Goal: Find contact information: Find contact information

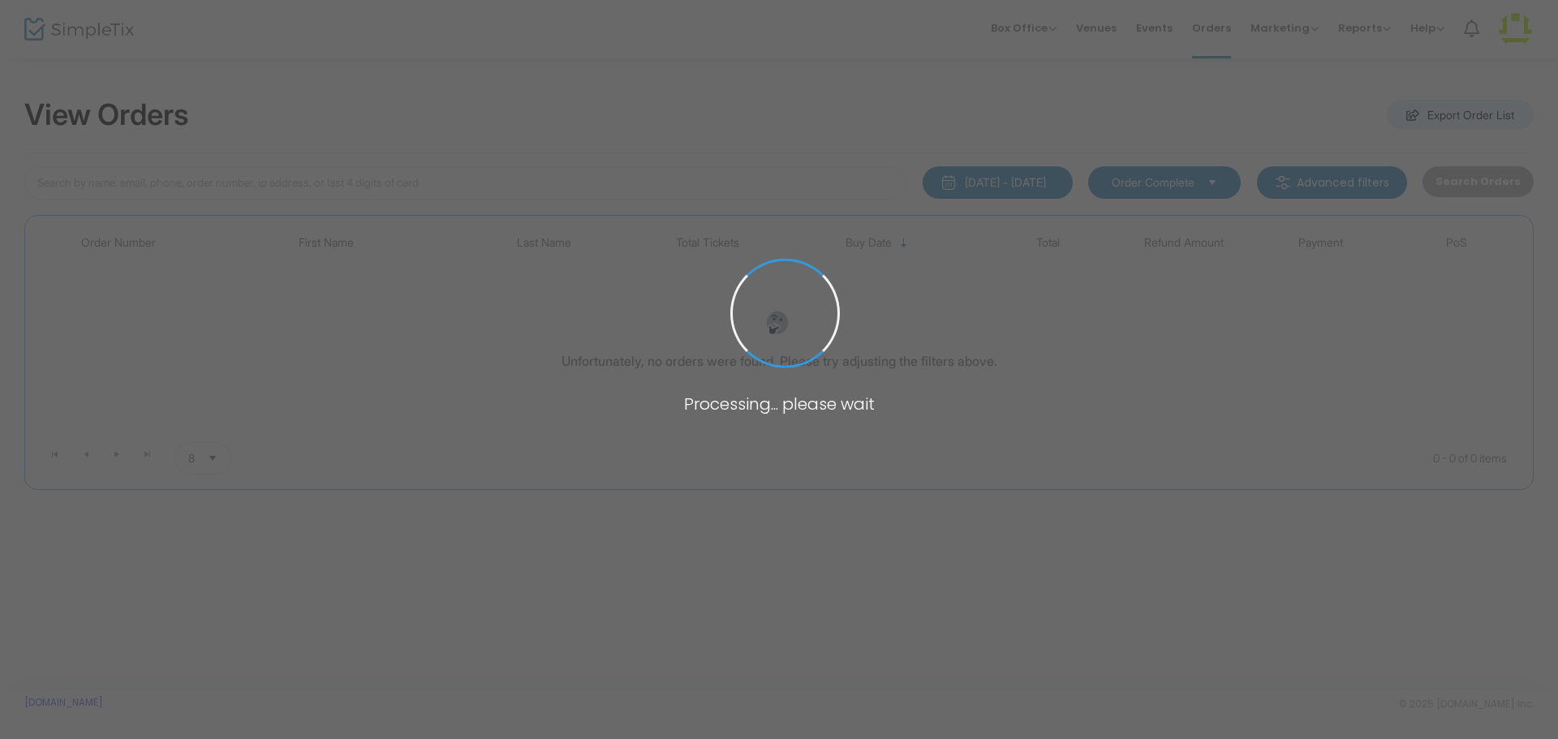
type input "[PERSON_NAME]"
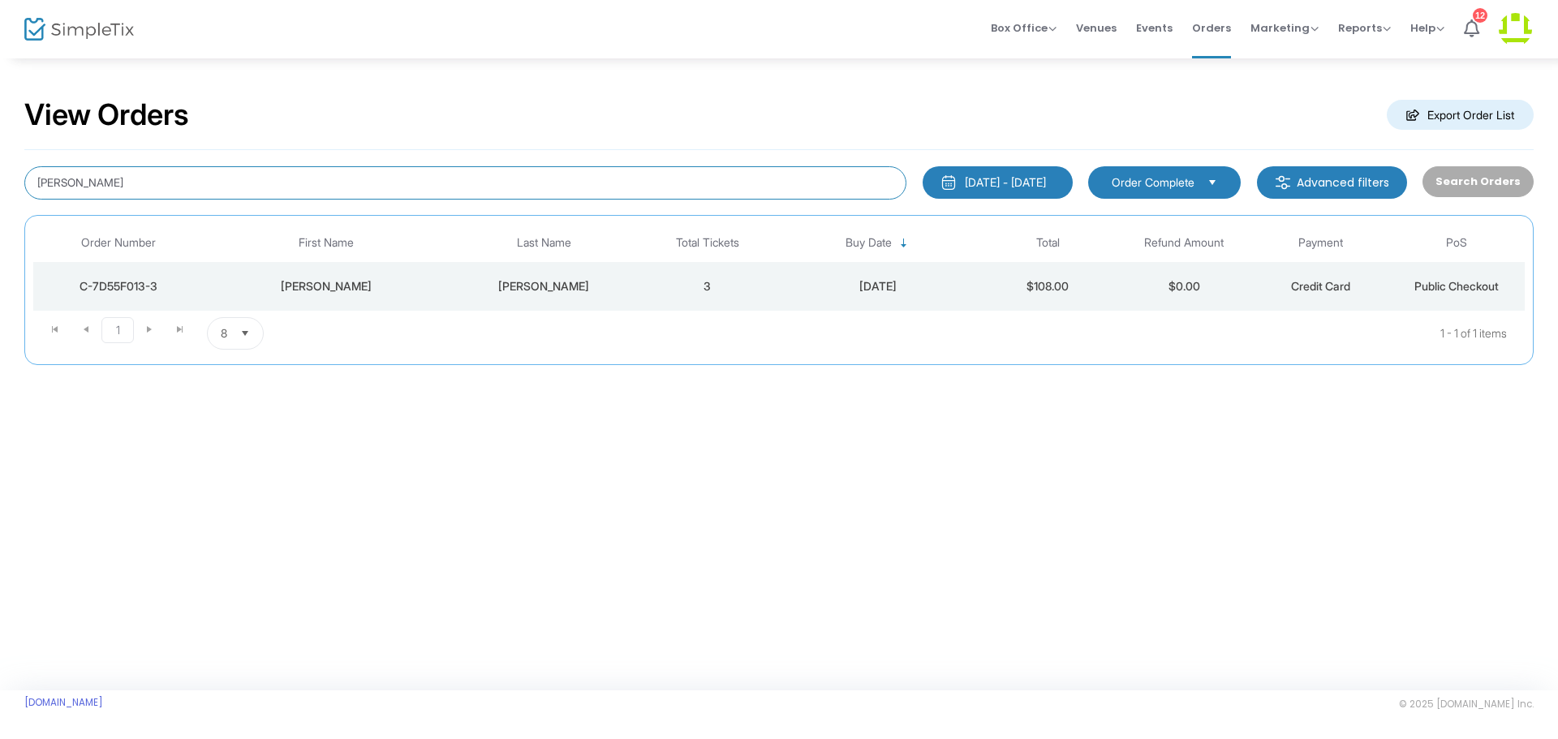
click at [144, 179] on input "[PERSON_NAME]" at bounding box center [465, 182] width 882 height 33
drag, startPoint x: 144, startPoint y: 179, endPoint x: 23, endPoint y: 170, distance: 122.1
click at [24, 170] on div "[PERSON_NAME]" at bounding box center [465, 182] width 898 height 33
paste input "[PERSON_NAME]"
type input "[PERSON_NAME]"
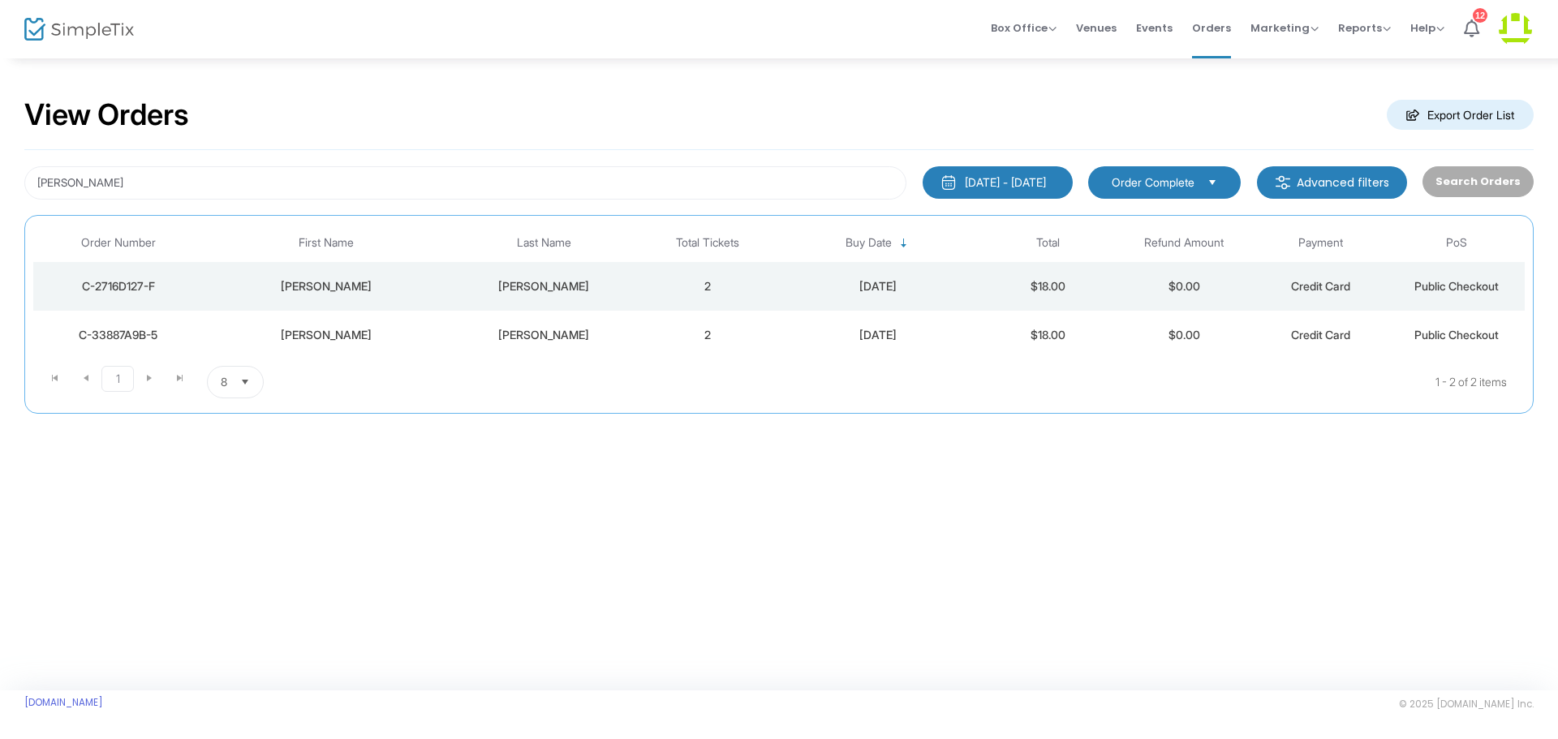
click at [105, 291] on div "C-2716D127-F" at bounding box center [118, 286] width 162 height 16
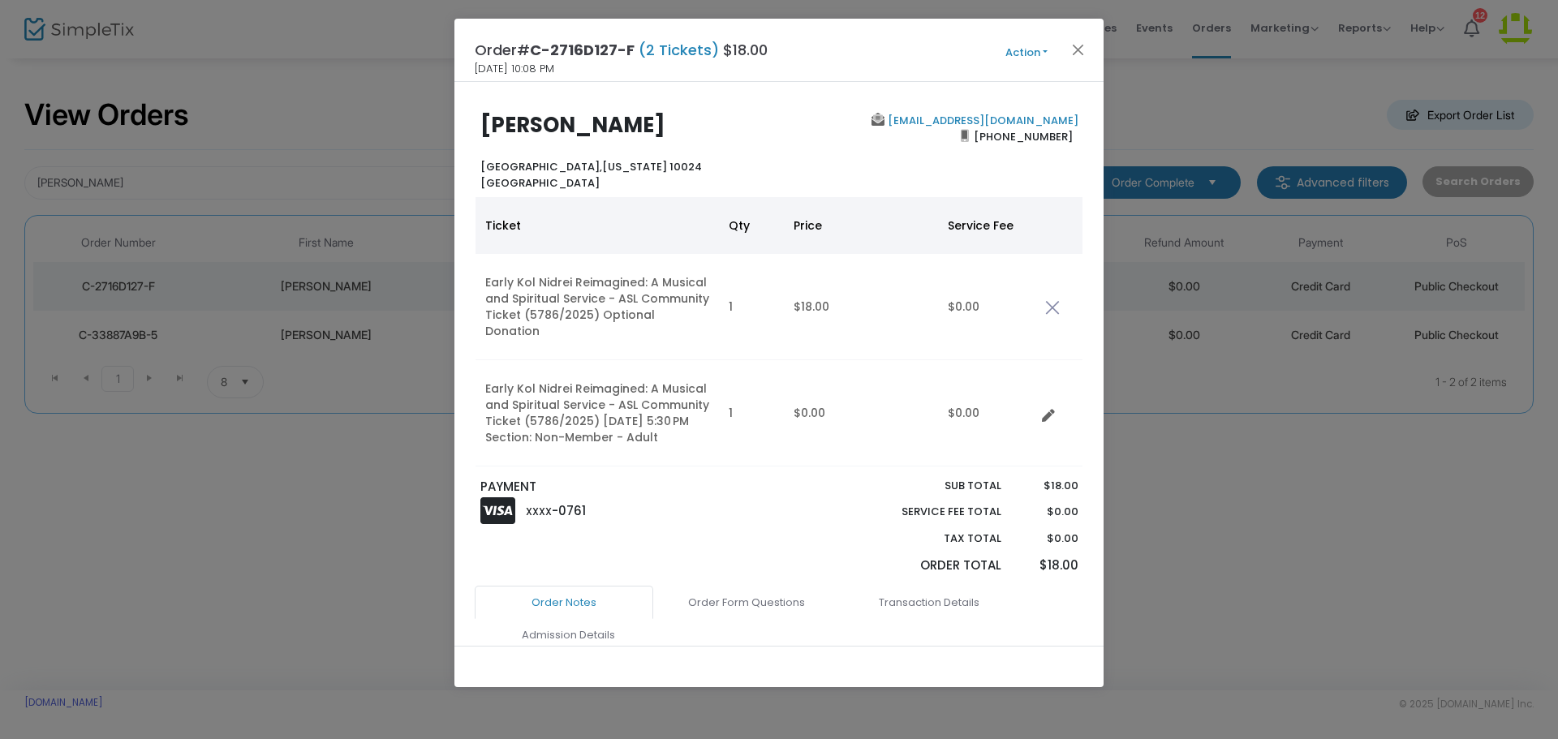
drag, startPoint x: 665, startPoint y: 128, endPoint x: 573, endPoint y: 122, distance: 91.9
click at [570, 121] on h2 "[PERSON_NAME]" at bounding box center [625, 125] width 291 height 25
copy b "[PERSON_NAME]"
drag, startPoint x: 1080, startPoint y: 116, endPoint x: 908, endPoint y: 122, distance: 172.1
click at [908, 122] on div "[PERSON_NAME] Manhattan, [US_STATE][GEOGRAPHIC_DATA] United States [PERSON_NAME…" at bounding box center [779, 152] width 625 height 78
